Goal: Check status

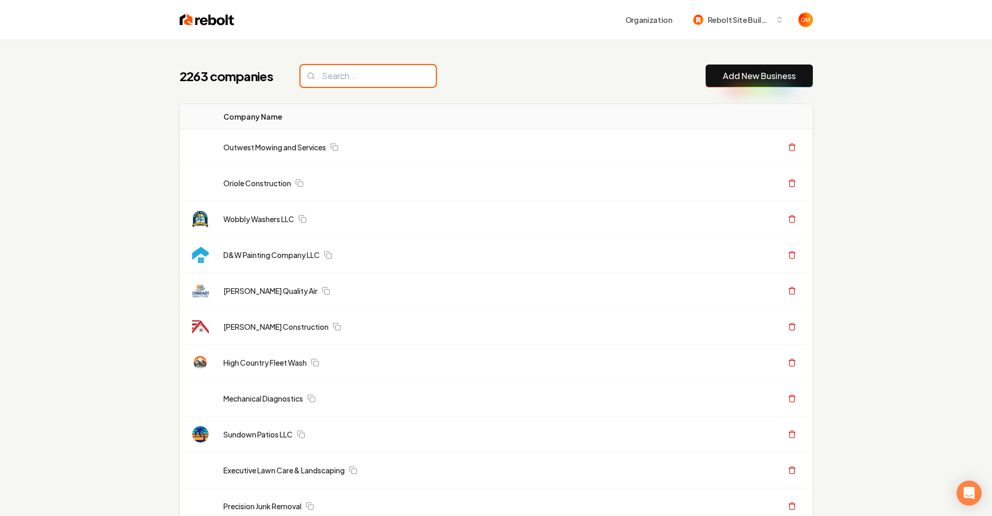
click at [375, 72] on input "search" at bounding box center [367, 76] width 135 height 22
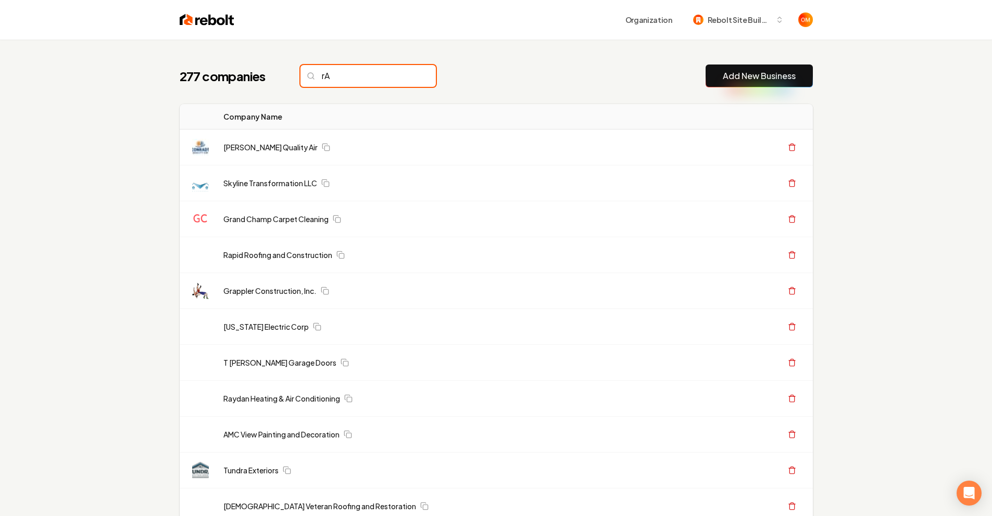
type input "r"
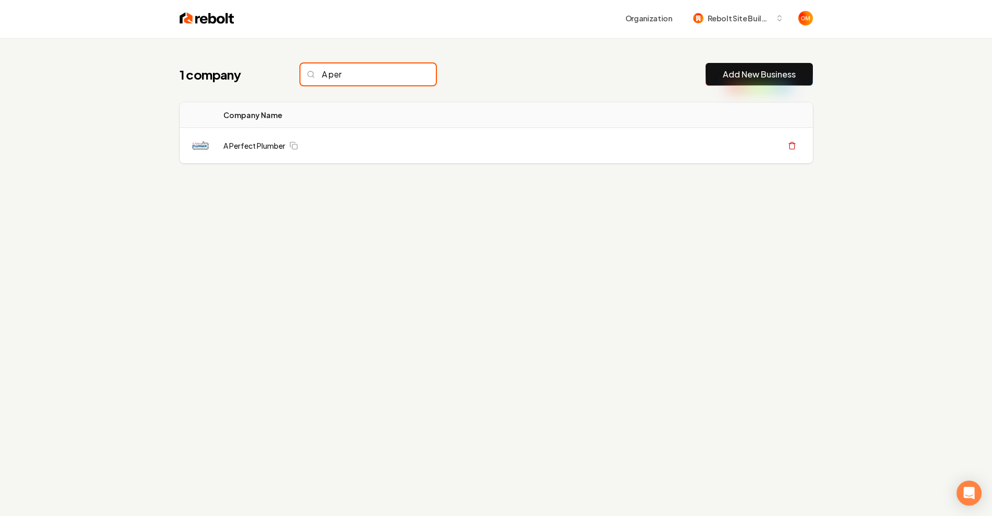
scroll to position [2, 0]
type input "A per"
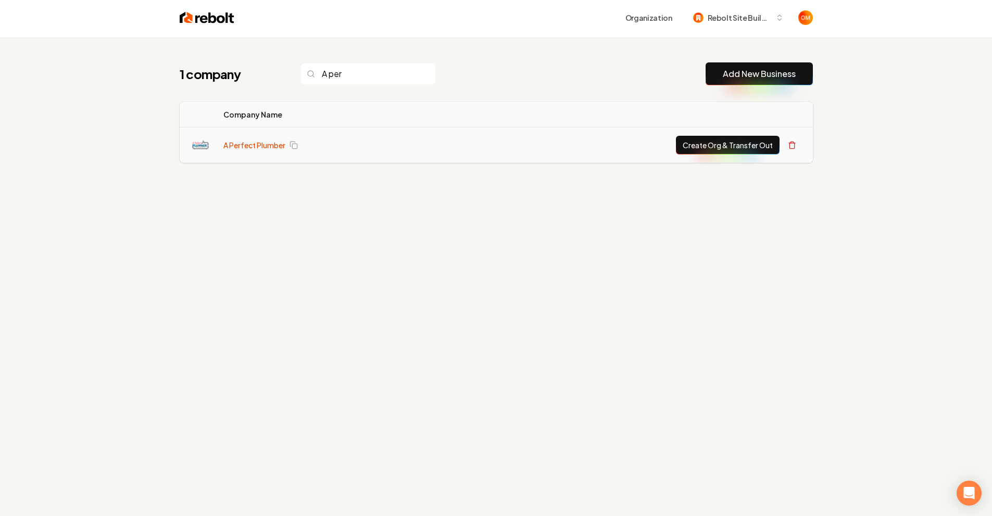
click at [250, 147] on link "A Perfect Plumber" at bounding box center [254, 145] width 62 height 10
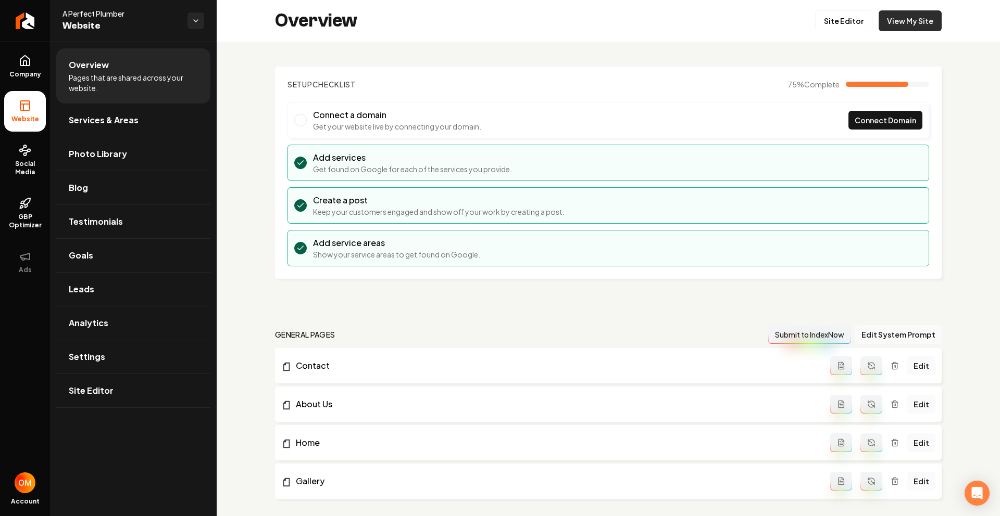
click at [920, 18] on link "View My Site" at bounding box center [909, 20] width 63 height 21
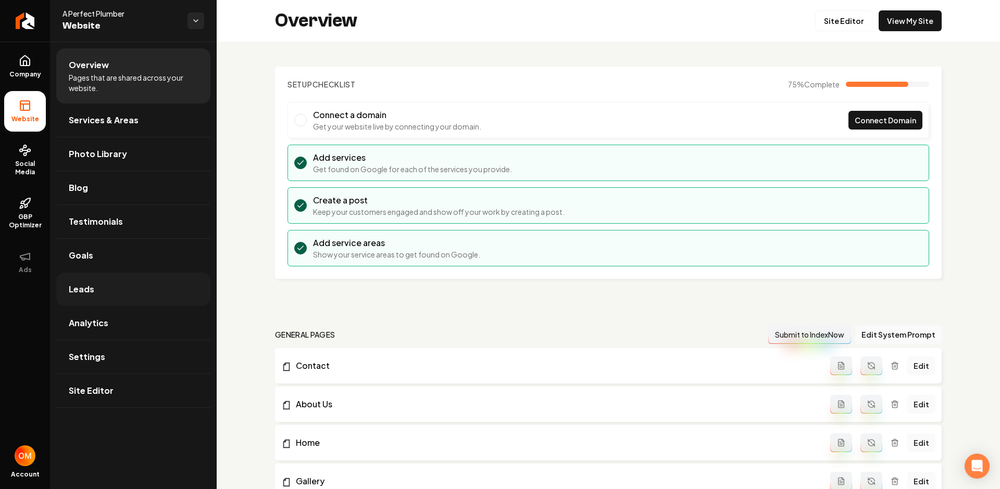
click at [138, 289] on link "Leads" at bounding box center [133, 289] width 154 height 33
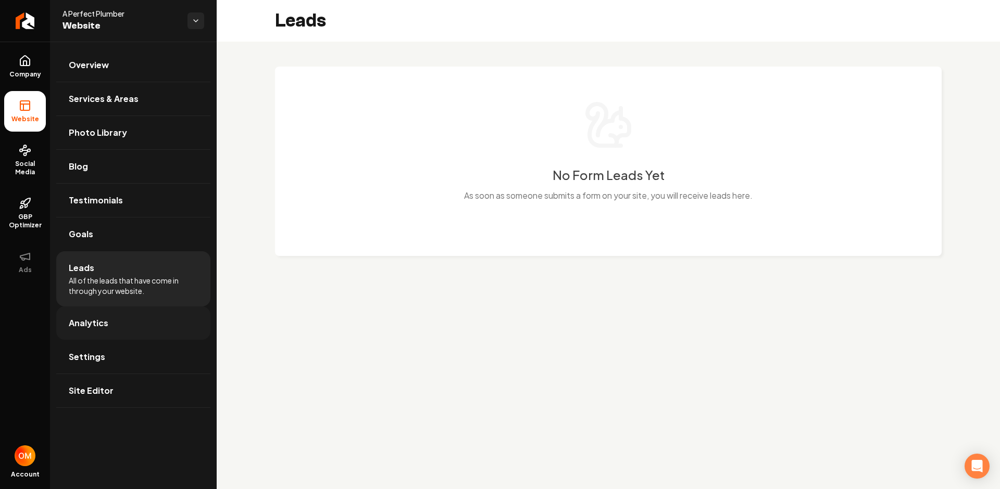
click at [98, 325] on span "Analytics" at bounding box center [89, 323] width 40 height 12
